Goal: Information Seeking & Learning: Compare options

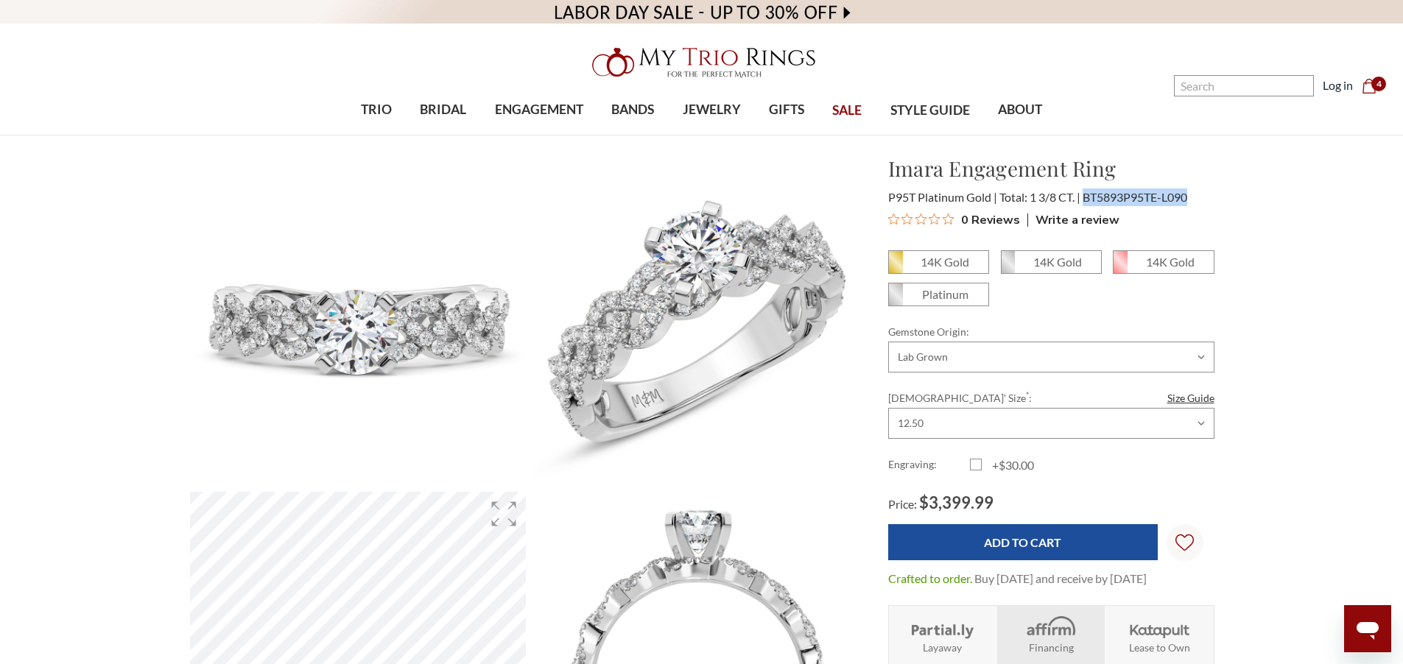
click at [1113, 203] on span "BT5893P95TE-L090" at bounding box center [1134, 197] width 105 height 14
drag, startPoint x: 1099, startPoint y: 196, endPoint x: 1125, endPoint y: 197, distance: 25.8
click at [1125, 197] on span "BT5893P95TE-L090" at bounding box center [1134, 197] width 105 height 14
copy span "5893"
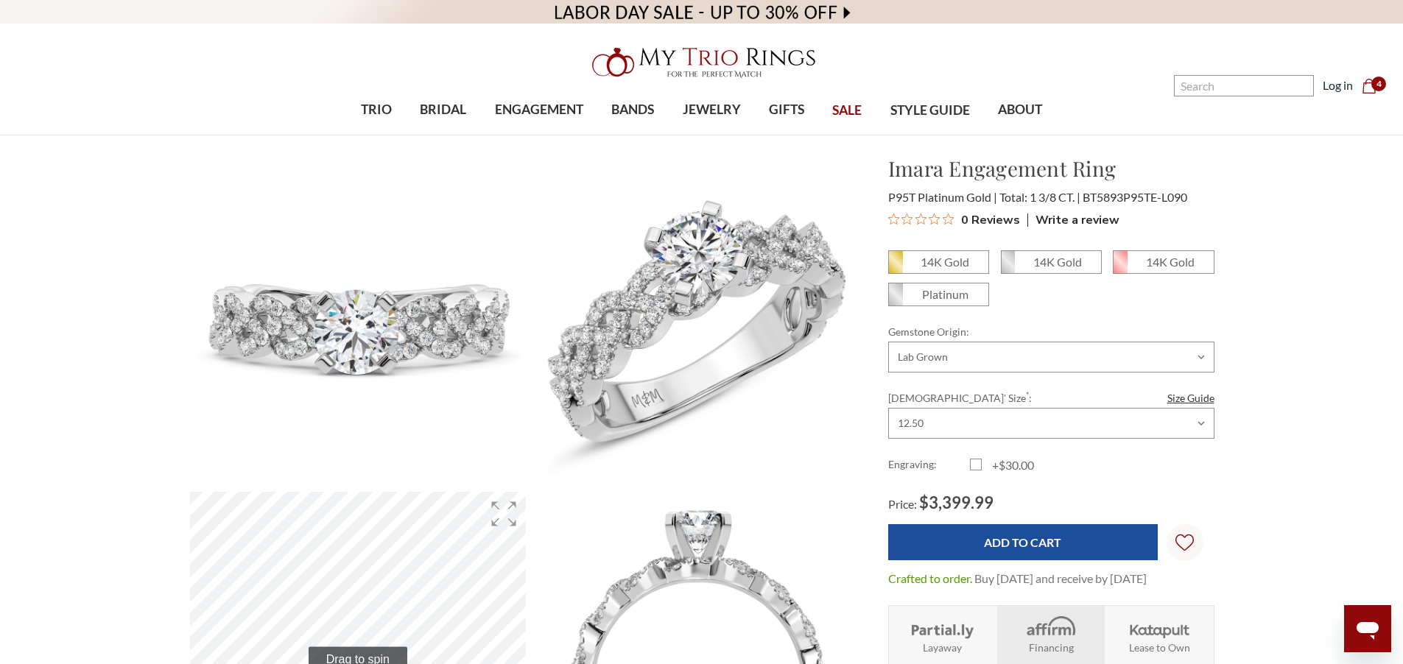
click at [953, 196] on span "P95T Platinum Gold" at bounding box center [942, 197] width 109 height 14
copy span "Platinum"
drag, startPoint x: 1085, startPoint y: 194, endPoint x: 1194, endPoint y: 199, distance: 109.1
click at [1194, 199] on div "P95T Platinum Gold Total: 1 3/8 CT. BT5893P95TE-L090" at bounding box center [1051, 197] width 326 height 18
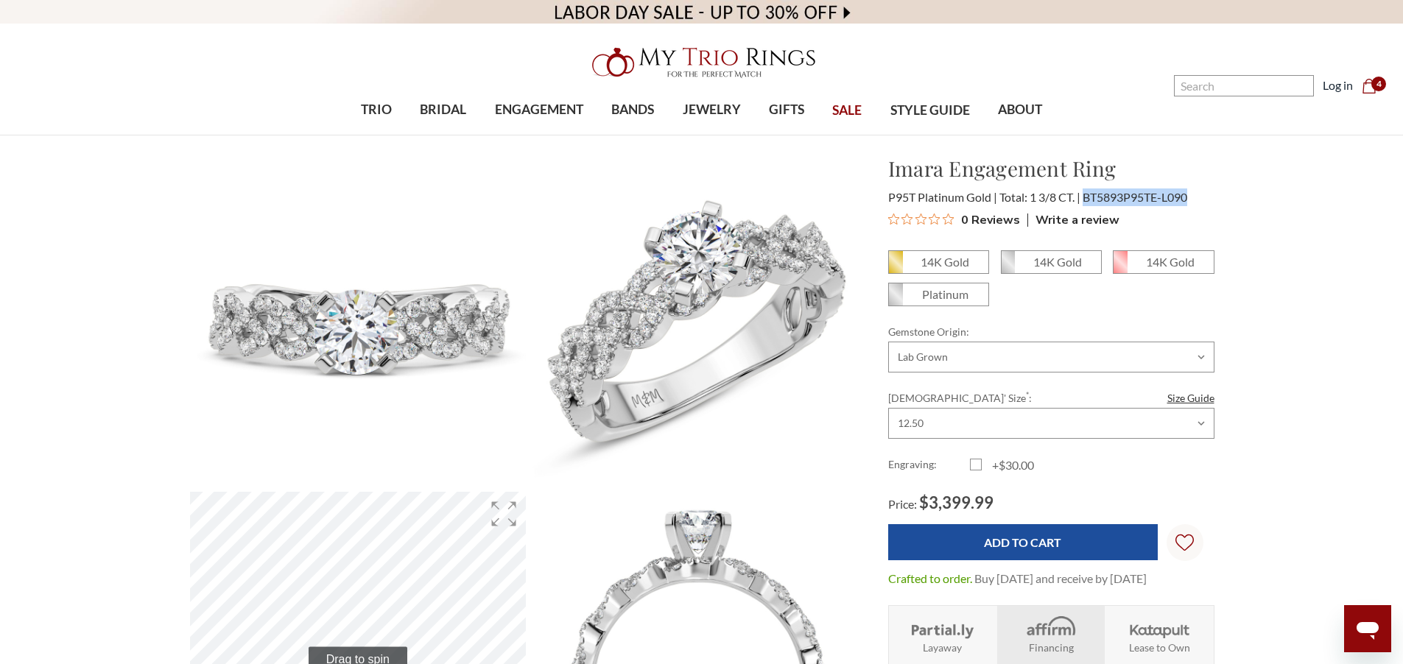
copy span "BT5893P95TE-L090"
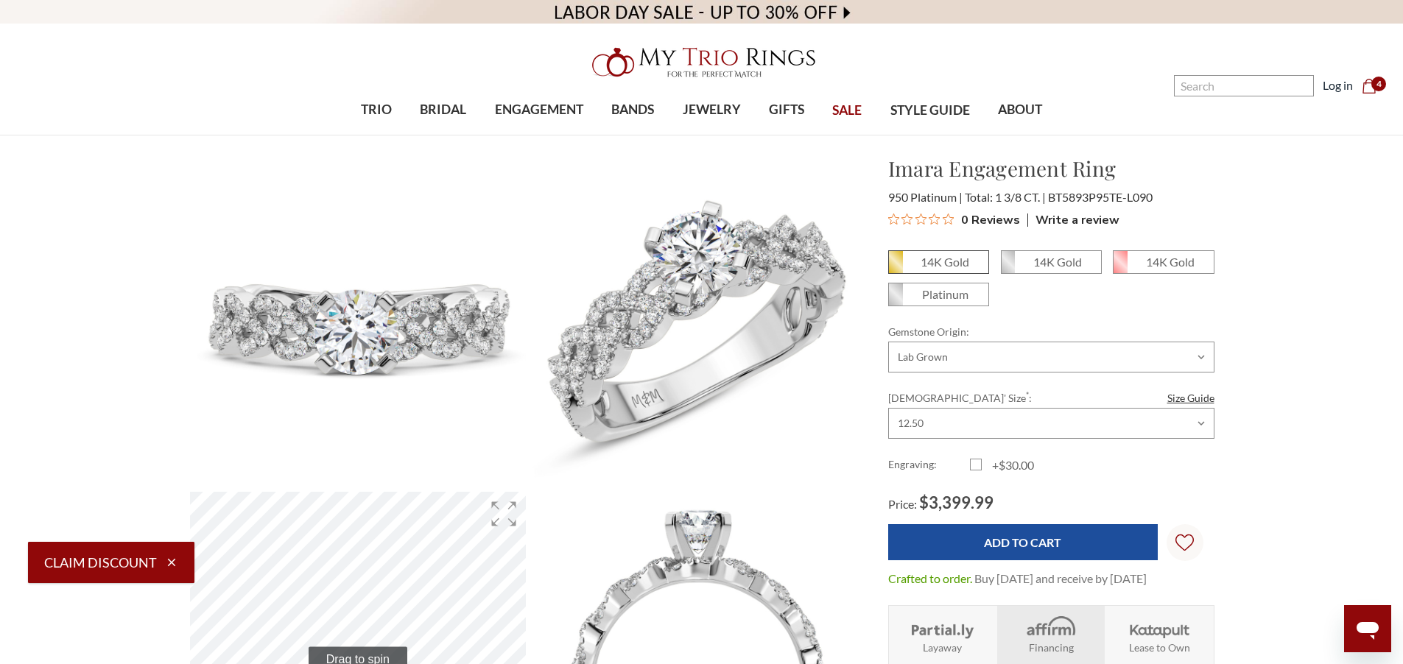
click at [945, 267] on em "14K Gold" at bounding box center [944, 262] width 49 height 14
click at [895, 267] on input "14K Gold" at bounding box center [894, 267] width 1 height 1
radio input "true"
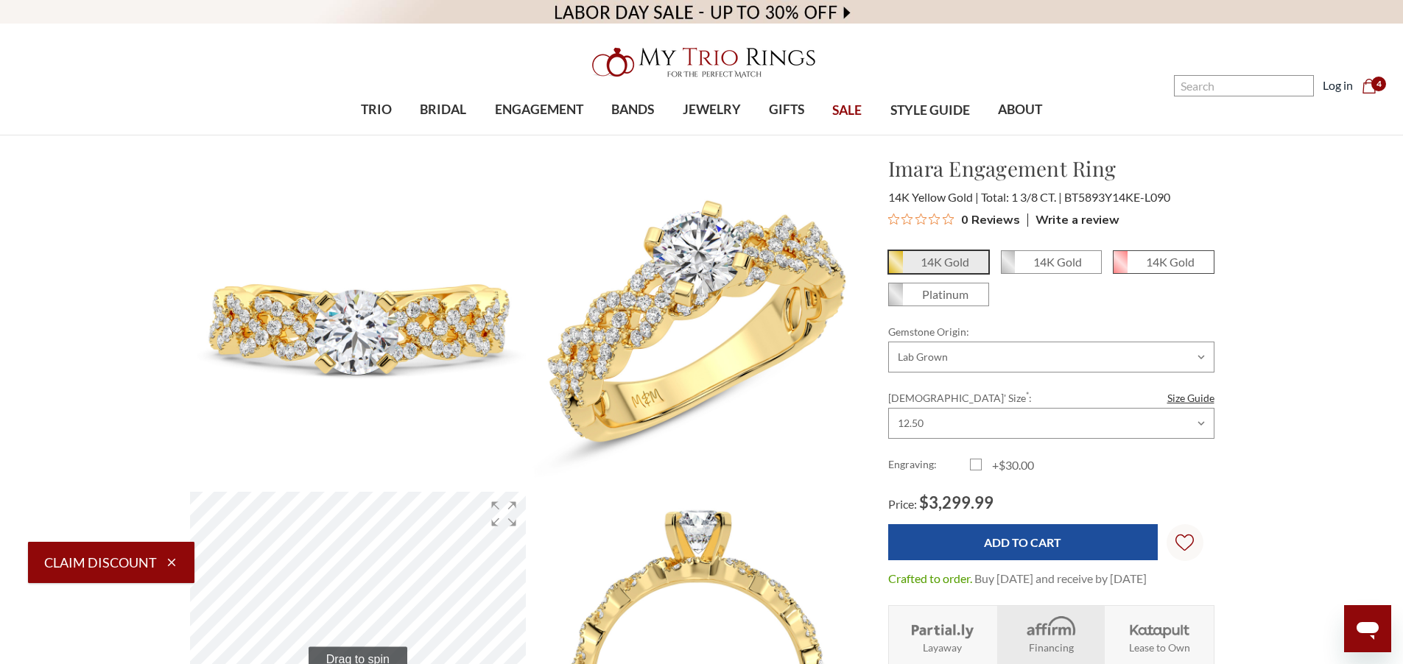
click at [1135, 259] on span "14K Gold" at bounding box center [1162, 262] width 99 height 22
click at [1119, 267] on input "14K Gold" at bounding box center [1118, 267] width 1 height 1
radio input "true"
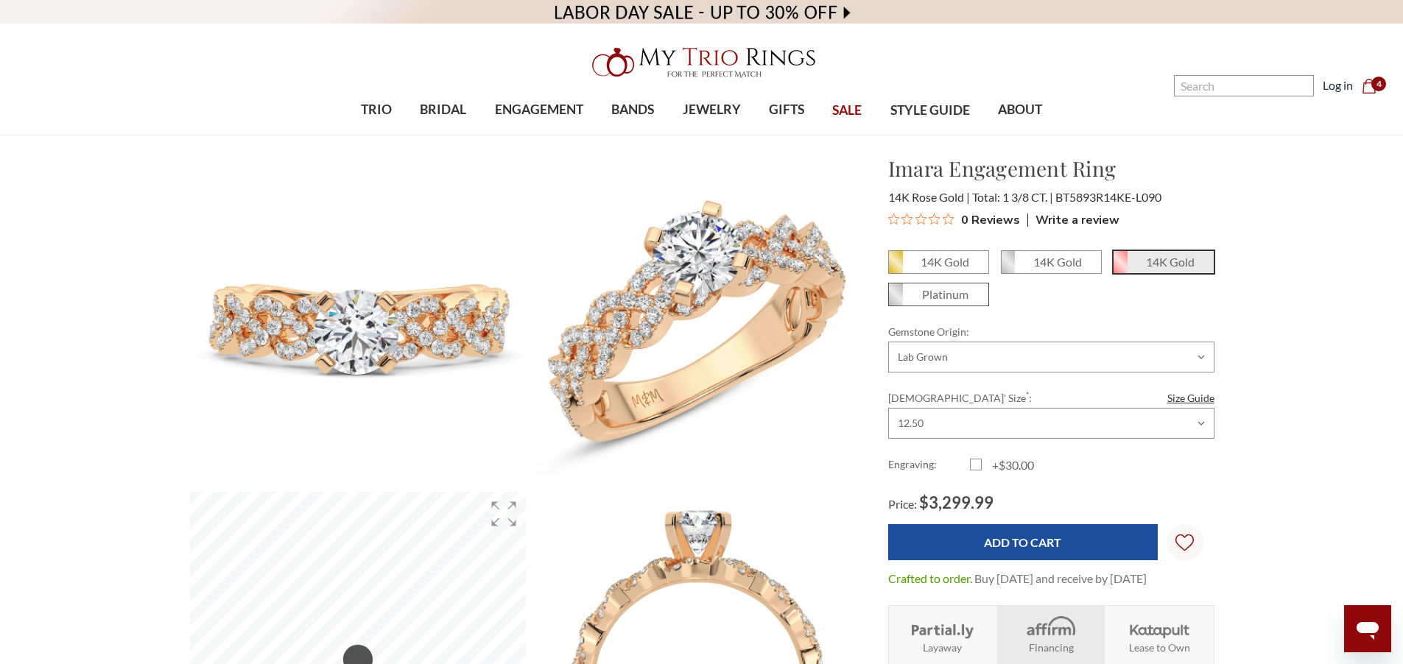
click at [981, 298] on span "Platinum" at bounding box center [938, 294] width 99 height 22
click at [895, 300] on input "Platinum" at bounding box center [894, 300] width 1 height 1
radio input "true"
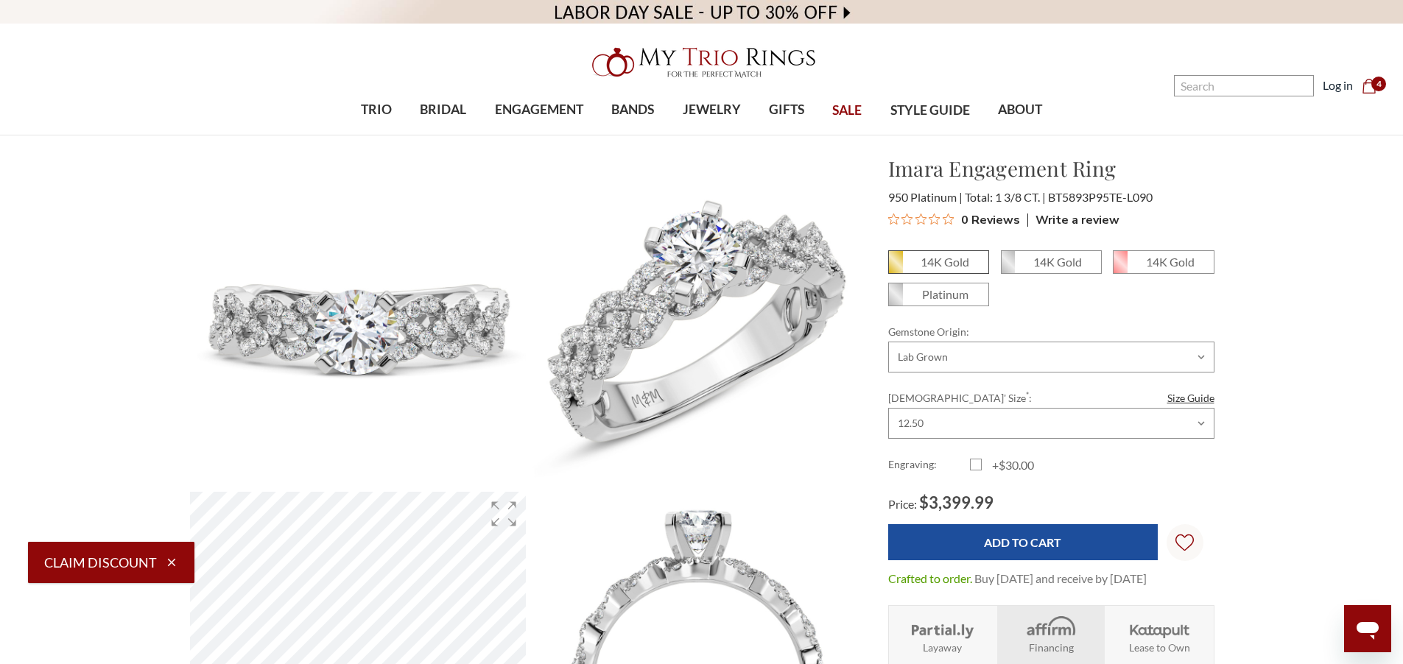
click at [926, 262] on em "14K Gold" at bounding box center [944, 262] width 49 height 14
click at [895, 267] on input "14K Gold" at bounding box center [894, 267] width 1 height 1
radio input "true"
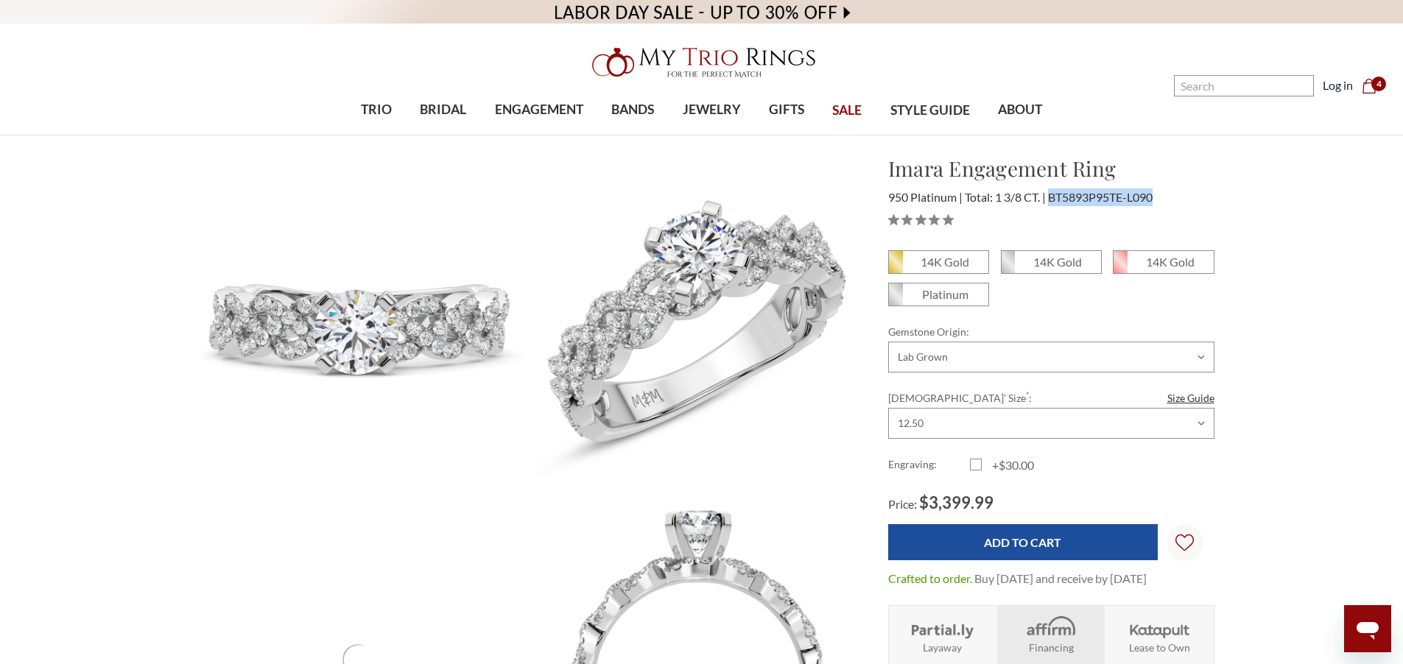
drag, startPoint x: 0, startPoint y: 0, endPoint x: 1154, endPoint y: 199, distance: 1170.7
click at [1152, 199] on span "BT5893P95TE-L090" at bounding box center [1100, 197] width 105 height 14
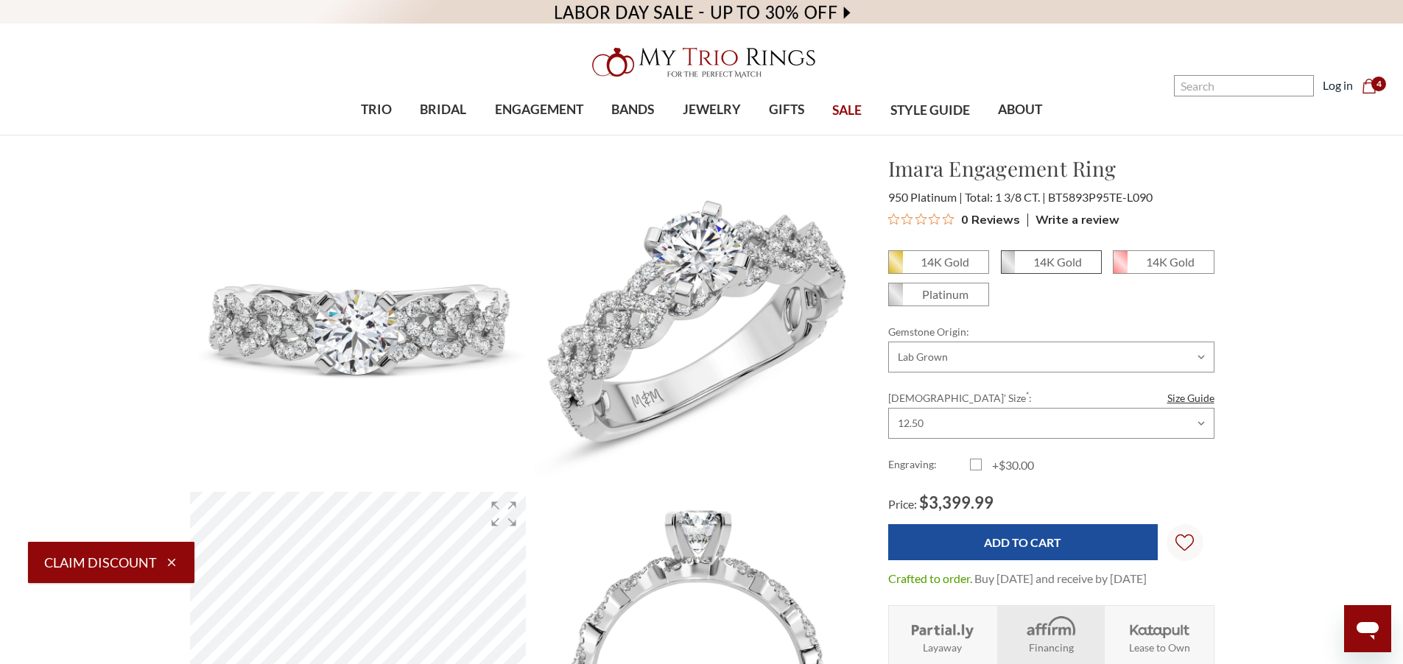
click at [1046, 259] on em "14K Gold" at bounding box center [1057, 262] width 49 height 14
click at [1007, 267] on input "14K Gold" at bounding box center [1006, 267] width 1 height 1
radio input "true"
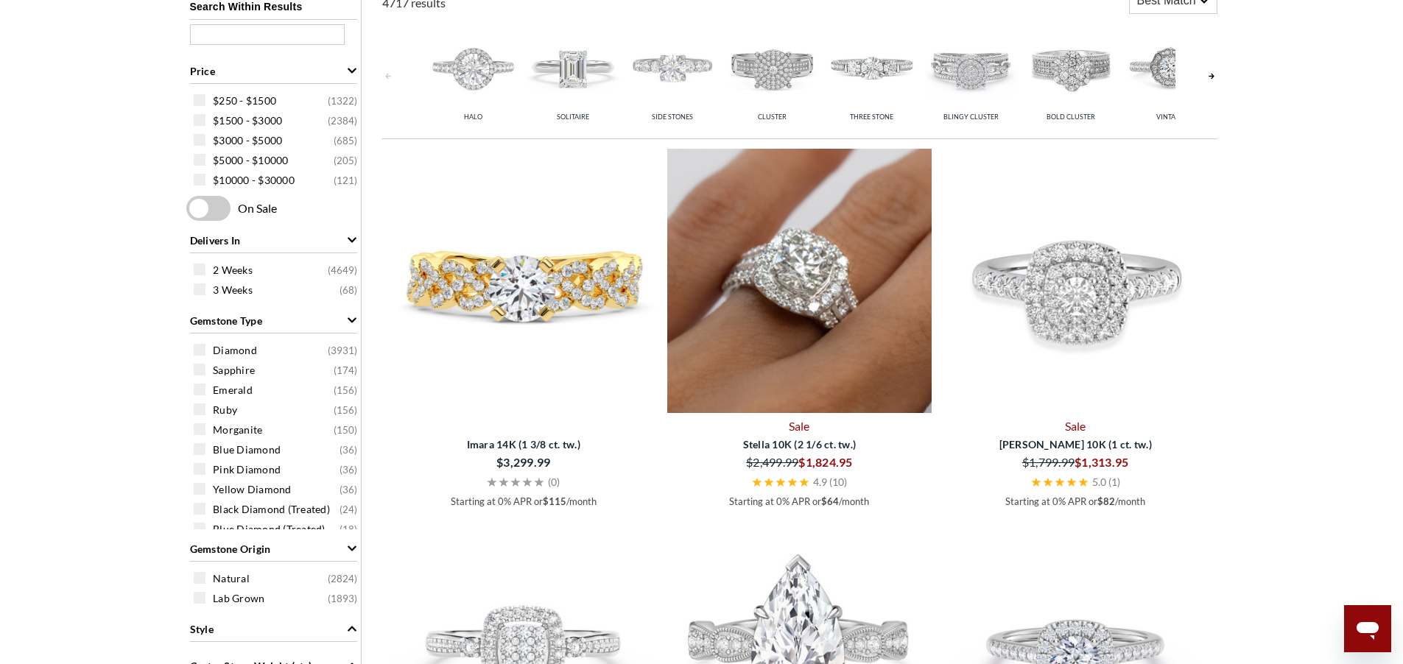
click at [814, 328] on img at bounding box center [799, 281] width 264 height 264
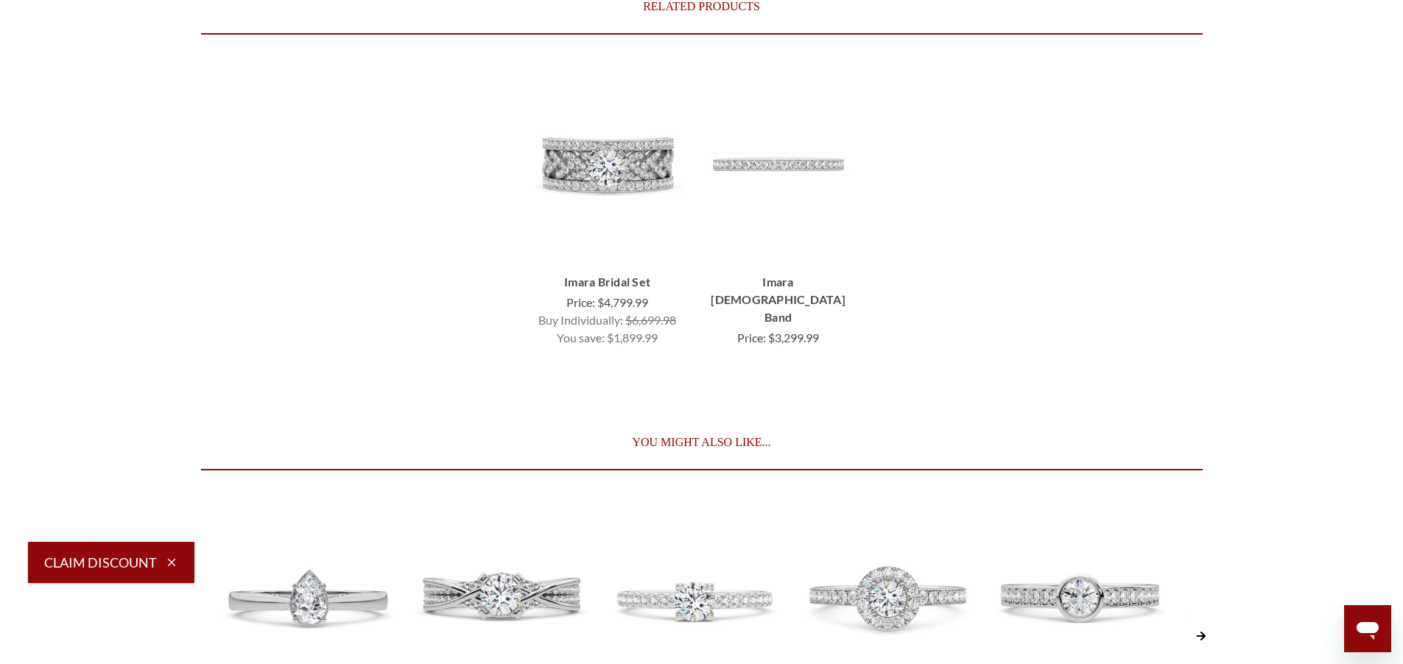
scroll to position [3622, 0]
